Goal: Communication & Community: Answer question/provide support

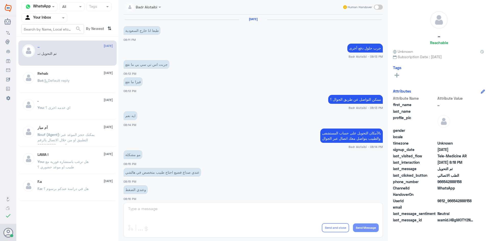
scroll to position [167, 0]
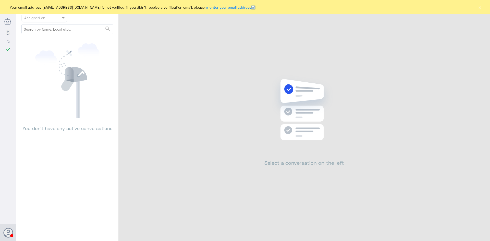
click at [475, 7] on div "Your email address [EMAIL_ADDRESS][DOMAIN_NAME] is not verified, if you didn't …" at bounding box center [245, 7] width 490 height 14
click at [477, 7] on button "×" at bounding box center [479, 7] width 5 height 5
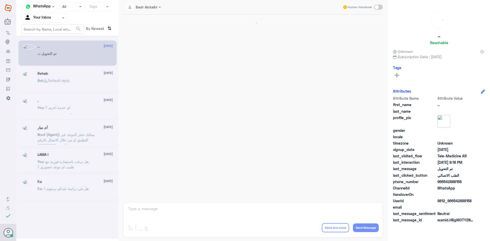
scroll to position [167, 0]
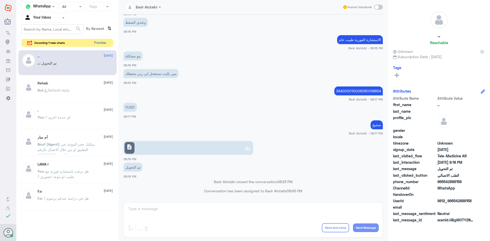
click at [102, 40] on button "Preview" at bounding box center [100, 43] width 16 height 8
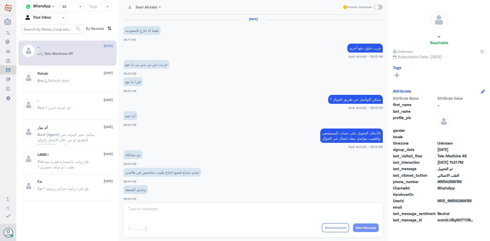
scroll to position [167, 0]
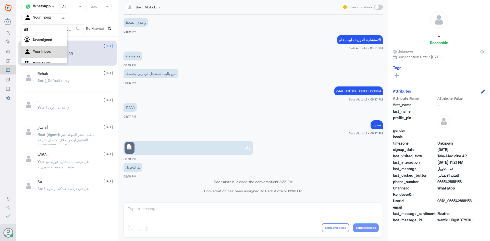
click at [51, 19] on input "text" at bounding box center [38, 18] width 28 height 6
click at [50, 37] on div "Unassigned" at bounding box center [44, 40] width 46 height 12
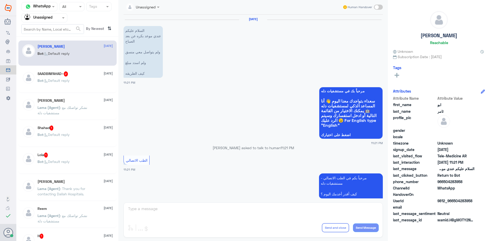
scroll to position [0, 0]
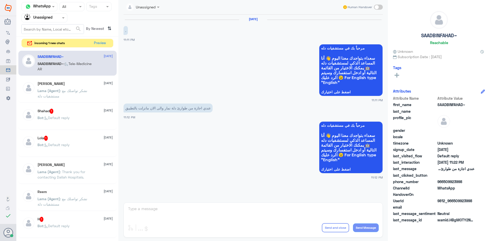
click at [375, 9] on span at bounding box center [378, 7] width 9 height 5
click at [0, 0] on input "checkbox" at bounding box center [0, 0] width 0 height 0
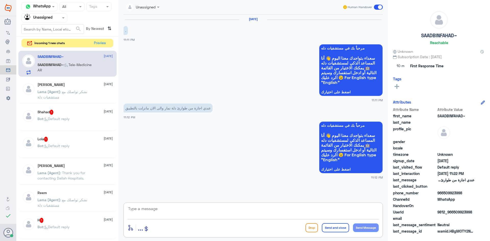
click at [205, 208] on textarea at bounding box center [252, 211] width 251 height 12
type textarea "م"
paste textarea "مرحبا معك بدر من الطب الاتصالي كيف اقدر اخدمك ؟"
type textarea "مرحبا معك بدر من الطب الاتصالي كيف اقدر اخدمك ؟"
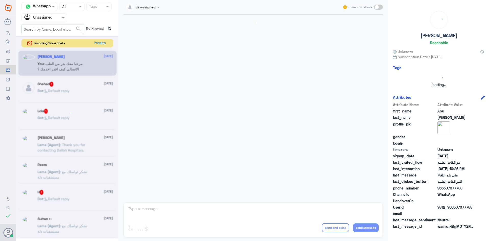
click at [319, 209] on div "Unassigned Human Handover enter flow name ... Drop Send and close Send Message" at bounding box center [252, 121] width 269 height 242
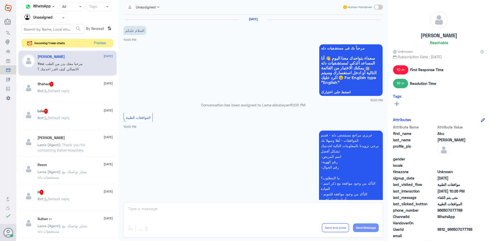
scroll to position [288, 0]
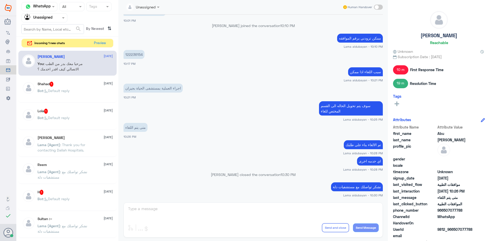
click at [63, 19] on span at bounding box center [64, 17] width 6 height 5
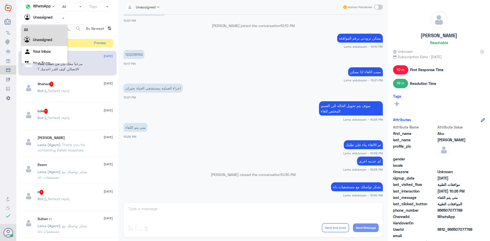
click at [55, 29] on div "All" at bounding box center [44, 29] width 46 height 9
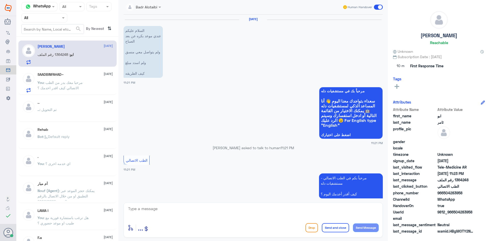
scroll to position [342, 0]
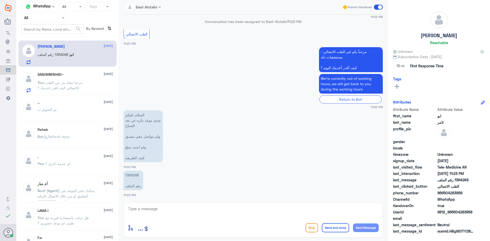
click at [74, 76] on div "SAADBINFAHAD~ 14 September" at bounding box center [74, 74] width 75 height 4
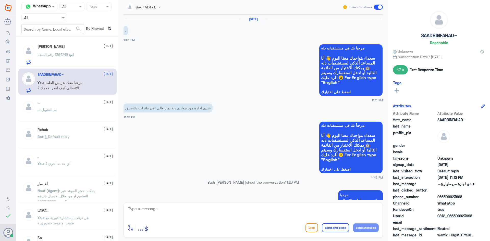
scroll to position [19, 0]
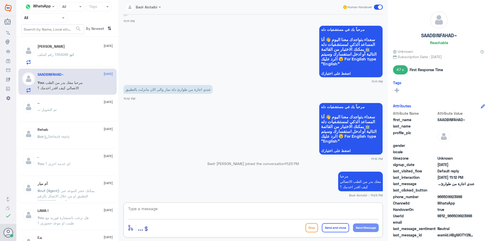
click at [220, 213] on textarea at bounding box center [252, 211] width 251 height 12
type textarea "يمكنك التواصل مع قسم التقارير الطبية عبر الواتساب على الرقم 0564639504"
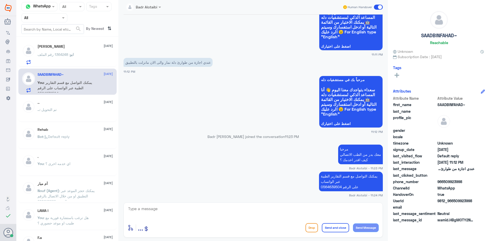
click at [377, 7] on span at bounding box center [378, 7] width 9 height 5
click at [0, 0] on input "checkbox" at bounding box center [0, 0] width 0 height 0
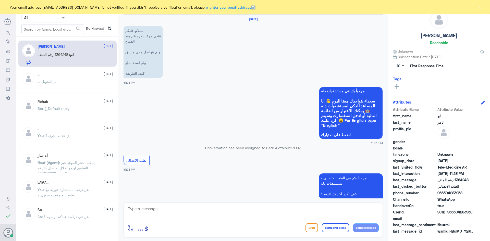
scroll to position [342, 0]
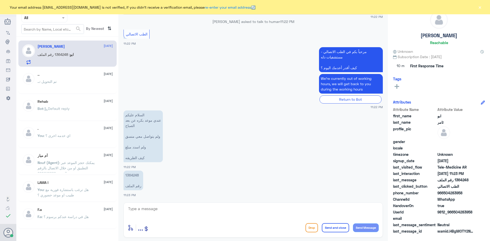
click at [481, 8] on button "×" at bounding box center [479, 7] width 5 height 5
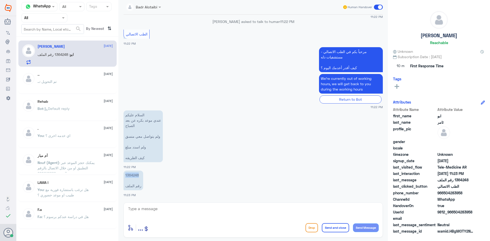
drag, startPoint x: 140, startPoint y: 175, endPoint x: 123, endPoint y: 176, distance: 16.9
click at [123, 176] on div "14 Sep 2025 السلام عليكم عندي موعد بكره عن بعد الصباح ولم يتواصل معي منسق ولم ا…" at bounding box center [253, 107] width 264 height 185
copy p "1364248"
click at [210, 213] on textarea at bounding box center [252, 211] width 251 height 12
paste textarea "مرحبا معك بدر من الطب الاتصالي كيف اقدر اخدمك ؟"
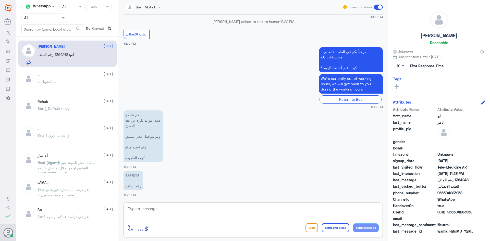
type textarea "مرحبا معك بدر من الطب الاتصالي كيف اقدر اخدمك ؟"
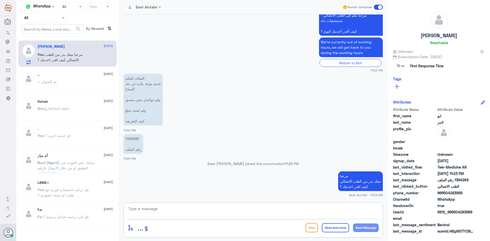
click at [183, 213] on textarea at bounding box center [252, 211] width 251 height 12
click at [183, 211] on textarea at bounding box center [252, 211] width 251 height 12
type textarea "هل يوجد تامين او خصم"
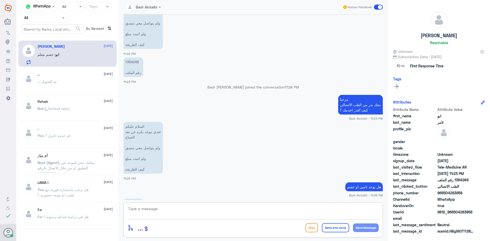
scroll to position [403, 0]
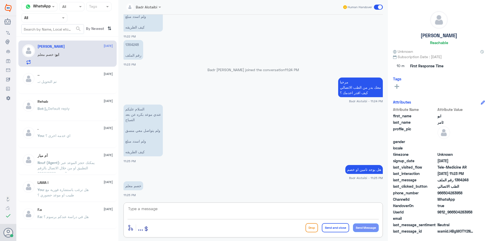
click at [251, 213] on textarea at bounding box center [252, 211] width 251 height 12
click at [212, 210] on textarea at bounding box center [252, 211] width 251 height 12
click at [263, 213] on textarea at bounding box center [252, 211] width 251 height 12
type textarea "تم تفعيل الخصم"
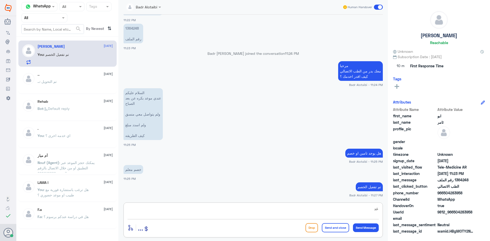
type textarea "غ"
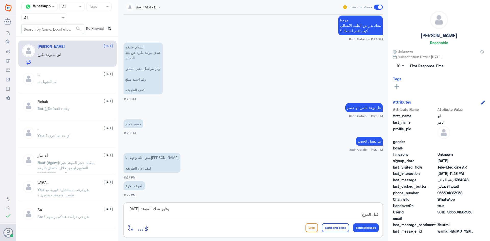
scroll to position [482, 0]
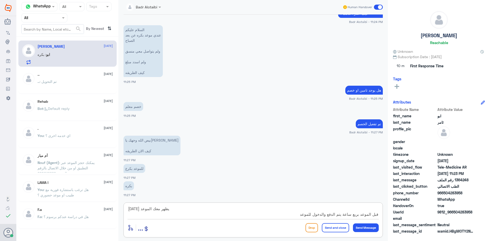
type textarea "غدا يظهر معك الموعد قبل الموعد بربع ساعة يتم الدفع والدخول للموعد"
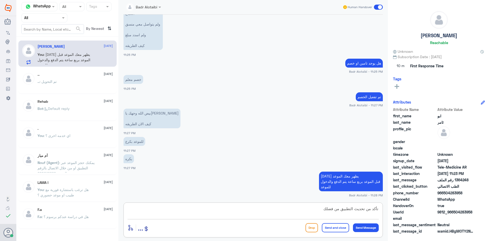
type textarea "تأكد من تحديث التطبيق من فضلك"
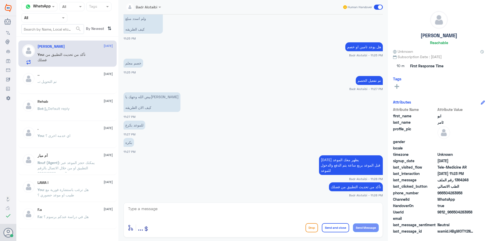
click at [307, 218] on div at bounding box center [252, 212] width 251 height 14
click at [306, 216] on textarea at bounding box center [252, 211] width 251 height 12
type textarea "أي خدمه أخرى ؟"
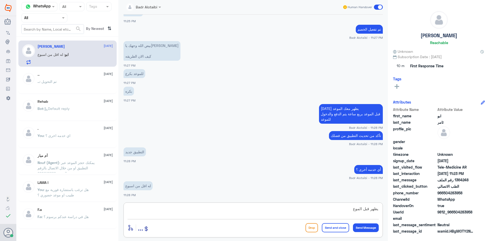
scroll to position [535, 0]
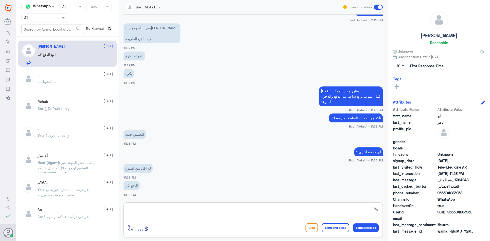
type textarea "ي"
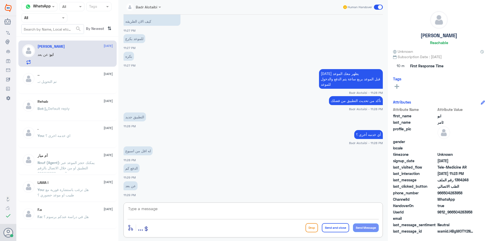
click at [292, 215] on textarea at bounding box center [252, 211] width 251 height 12
type textarea "بعد الخصم 105 ريال قبل الخصم 150 ريال"
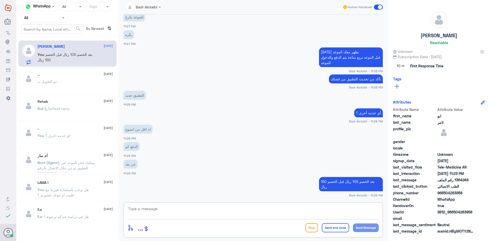
click at [315, 208] on textarea at bounding box center [252, 211] width 251 height 12
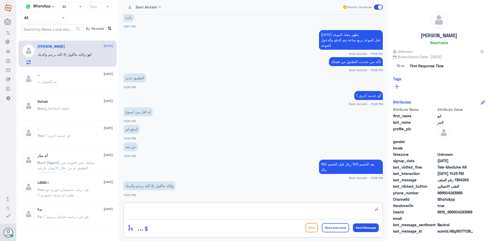
type textarea "ا"
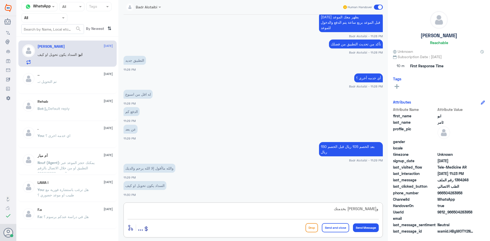
type textarea "وياك سعيد جدا بخدمتك"
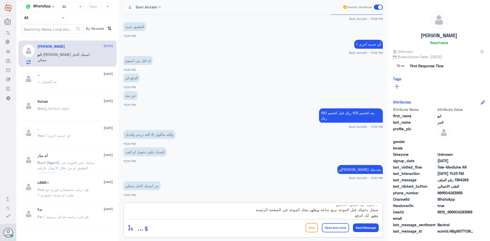
scroll to position [6, 0]
click at [340, 218] on textarea "لا يكون عن طريق التطبيق سجل دخولك قبل الموعد بربع ساعة ويظهر معك الموعد في الصف…" at bounding box center [252, 211] width 251 height 12
type textarea "ل"
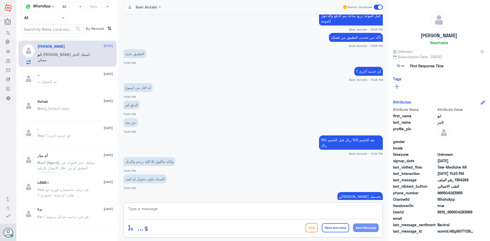
scroll to position [642, 0]
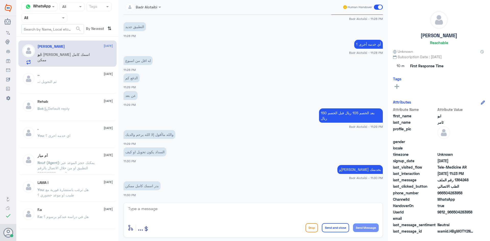
click at [290, 159] on div "السداد يكون تحويل او كيف 11:30 PM" at bounding box center [252, 154] width 259 height 17
click at [335, 198] on div "14 Sep 2025 الطب الاتصالي 11:21 PM مرحباً بكم في الطب الاتصالي - مستشفيات دله ك…" at bounding box center [253, 107] width 264 height 185
drag, startPoint x: 313, startPoint y: 206, endPoint x: 294, endPoint y: 207, distance: 18.4
click at [312, 207] on textarea at bounding box center [252, 211] width 251 height 12
click at [259, 211] on textarea at bounding box center [252, 211] width 251 height 12
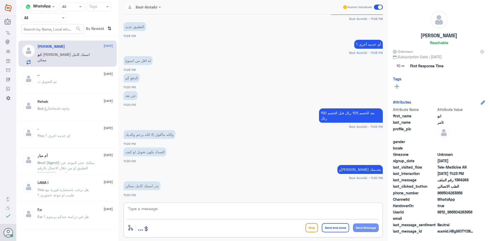
click at [349, 122] on p "بعد الخصم 105 ريال قبل الخصم 150 ريال" at bounding box center [351, 115] width 64 height 14
click at [157, 151] on p "السداد يكون تحويل او كيف" at bounding box center [144, 151] width 43 height 9
click at [336, 212] on textarea at bounding box center [252, 211] width 251 height 12
click at [382, 9] on label at bounding box center [378, 7] width 9 height 5
click at [0, 0] on input "checkbox" at bounding box center [0, 0] width 0 height 0
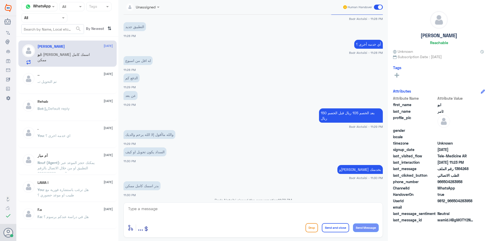
scroll to position [652, 0]
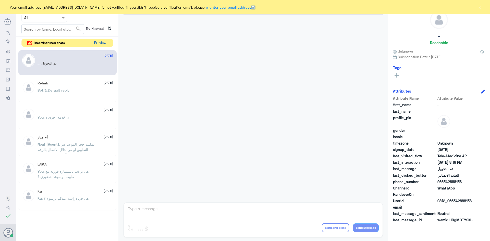
click at [102, 46] on button "Preview" at bounding box center [100, 43] width 16 height 8
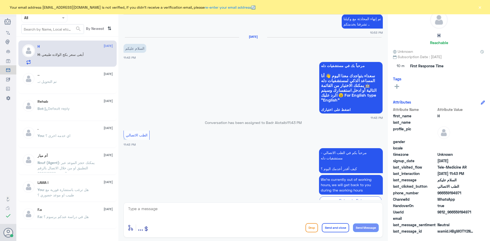
scroll to position [431, 0]
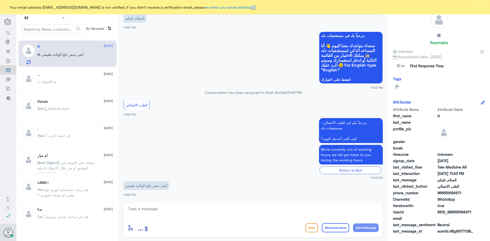
click at [241, 210] on textarea at bounding box center [252, 211] width 251 height 12
click at [479, 7] on button "×" at bounding box center [479, 7] width 5 height 5
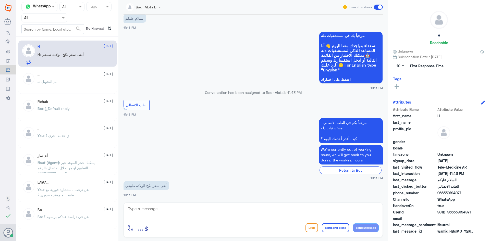
click at [183, 207] on textarea at bounding box center [252, 211] width 251 height 12
paste textarea "مرحبا معك بدر من الطب الاتصالي كيف اقدر اخدمك ؟"
type textarea "مرحبا معك بدر من الطب الاتصالي كيف اقدر اخدمك ؟"
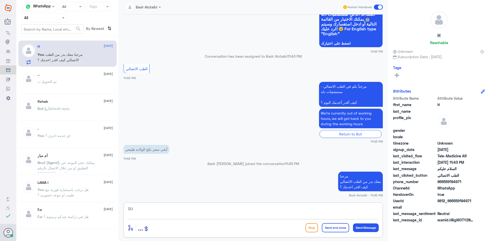
type textarea "S"
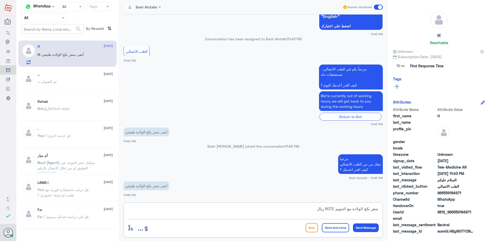
type textarea "سعر بكج الولاده مع التنويم 6072 ريال"
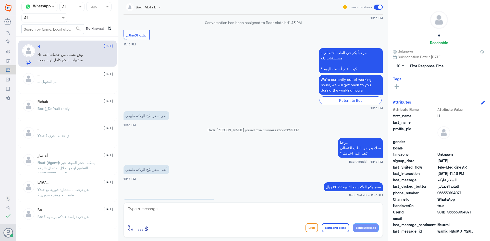
scroll to position [510, 0]
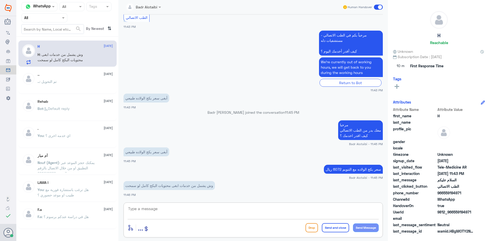
click at [227, 214] on textarea at bounding box center [252, 211] width 251 height 12
type textarea "ن"
type textarea "ه"
type textarea "ا"
type textarea "ح"
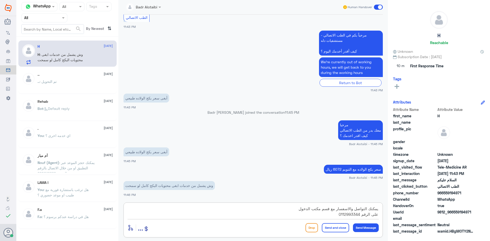
click at [354, 210] on textarea "يمكنك التواصل والاسفسار مع قسم مكتب الدخول على الرقم 0112993344" at bounding box center [252, 211] width 251 height 12
type textarea "يمكنك الاتصال والاسفسار مع قسم مكتب الدخول على الرقم 0112993344"
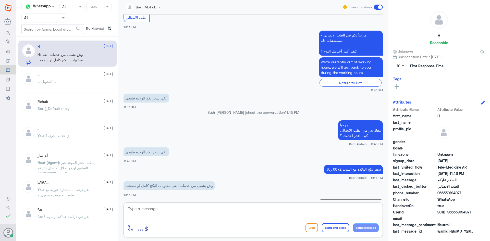
scroll to position [537, 0]
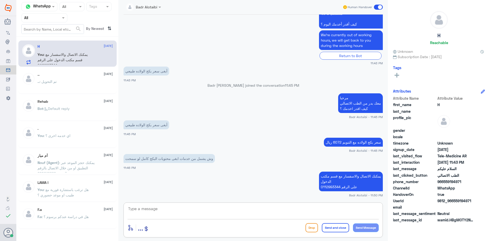
click at [300, 215] on textarea at bounding box center [252, 211] width 251 height 12
click at [375, 6] on span at bounding box center [378, 7] width 9 height 5
click at [0, 0] on input "checkbox" at bounding box center [0, 0] width 0 height 0
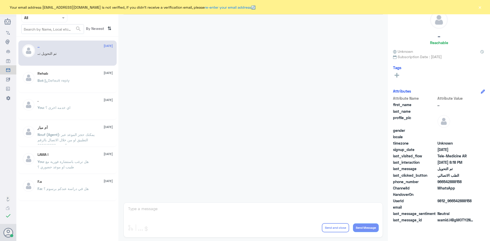
click at [485, 11] on div "Your email address [EMAIL_ADDRESS][DOMAIN_NAME] is not verified, if you didn't …" at bounding box center [245, 7] width 490 height 14
click at [481, 8] on button "×" at bounding box center [479, 7] width 5 height 5
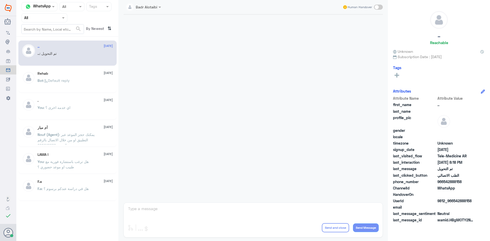
click at [44, 19] on input "text" at bounding box center [38, 18] width 28 height 6
click at [45, 36] on div "All Unassigned Your Inbox Your Team" at bounding box center [44, 47] width 46 height 45
click at [45, 36] on div "Unassigned" at bounding box center [44, 40] width 46 height 12
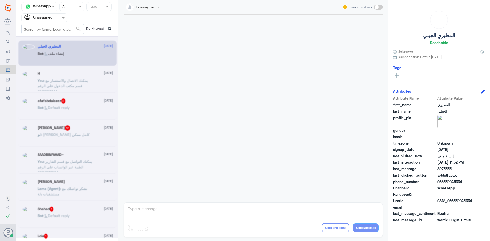
scroll to position [270, 0]
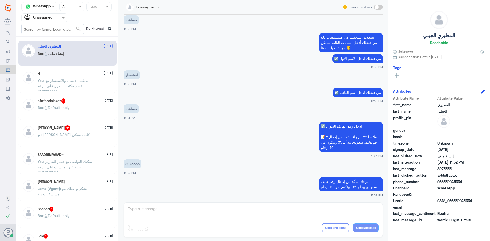
click at [75, 75] on div "H [DATE]" at bounding box center [74, 73] width 75 height 4
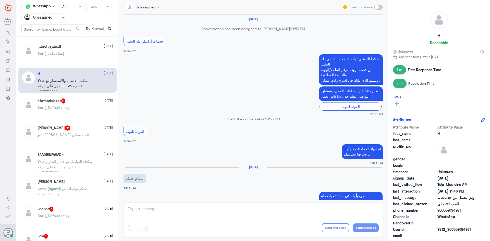
scroll to position [284, 0]
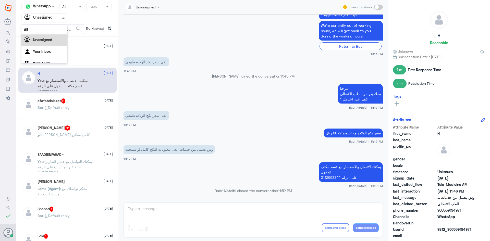
click at [53, 19] on div at bounding box center [44, 18] width 45 height 6
click at [46, 28] on div "All" at bounding box center [44, 29] width 46 height 9
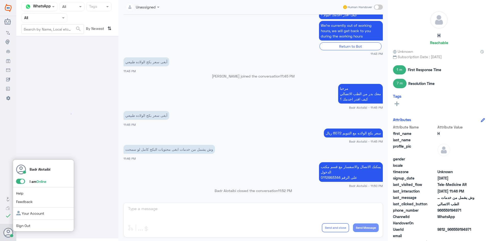
click at [21, 184] on div "[PERSON_NAME] I am Online Help Feedback Your Account Sign Out" at bounding box center [43, 195] width 61 height 72
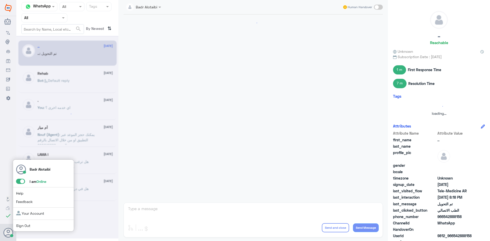
click at [21, 183] on span at bounding box center [20, 181] width 9 height 5
click at [0, 0] on input "checkbox" at bounding box center [0, 0] width 0 height 0
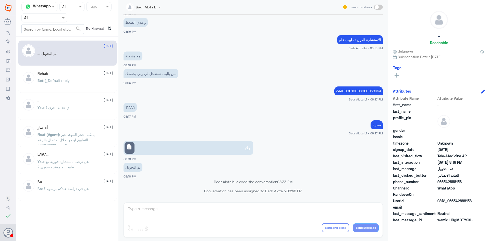
click at [225, 44] on app-msgs-text "الاستشارة الفورية طبيب عام" at bounding box center [252, 39] width 259 height 9
